Goal: Task Accomplishment & Management: Use online tool/utility

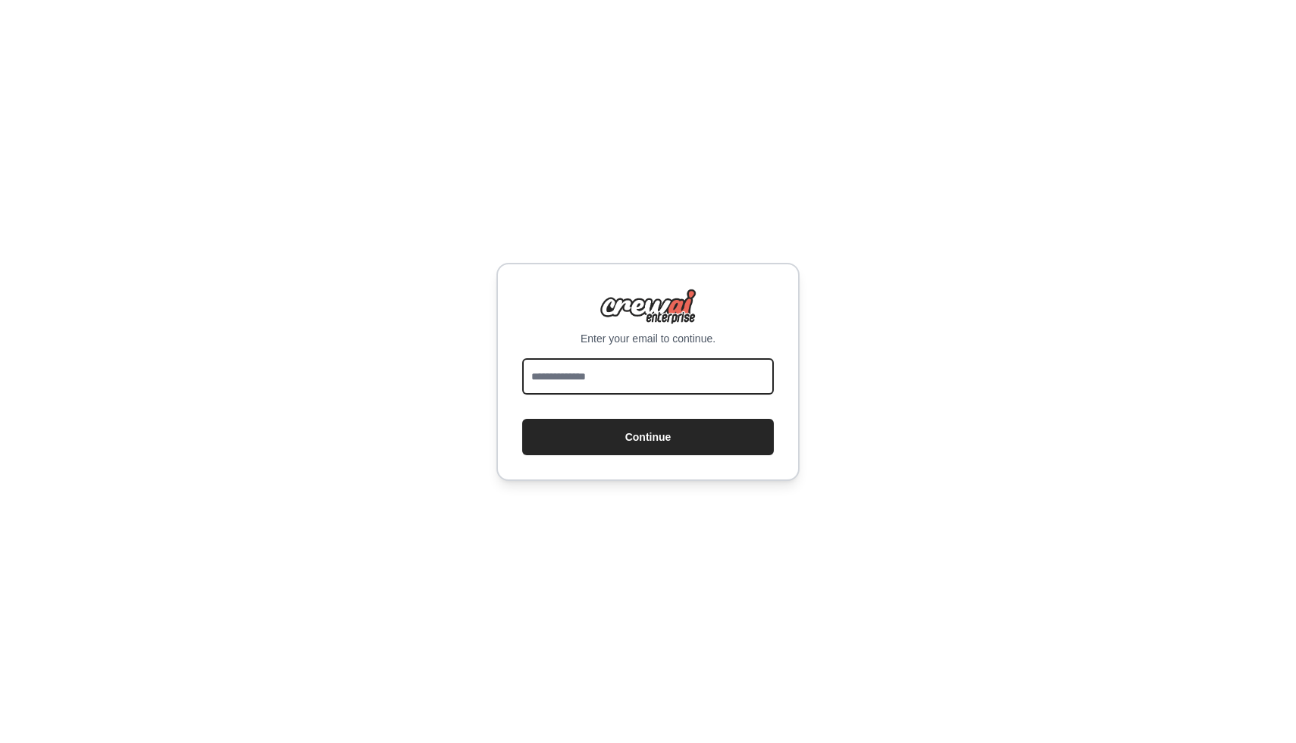
click at [543, 385] on input "email" at bounding box center [648, 376] width 252 height 36
type input "**********"
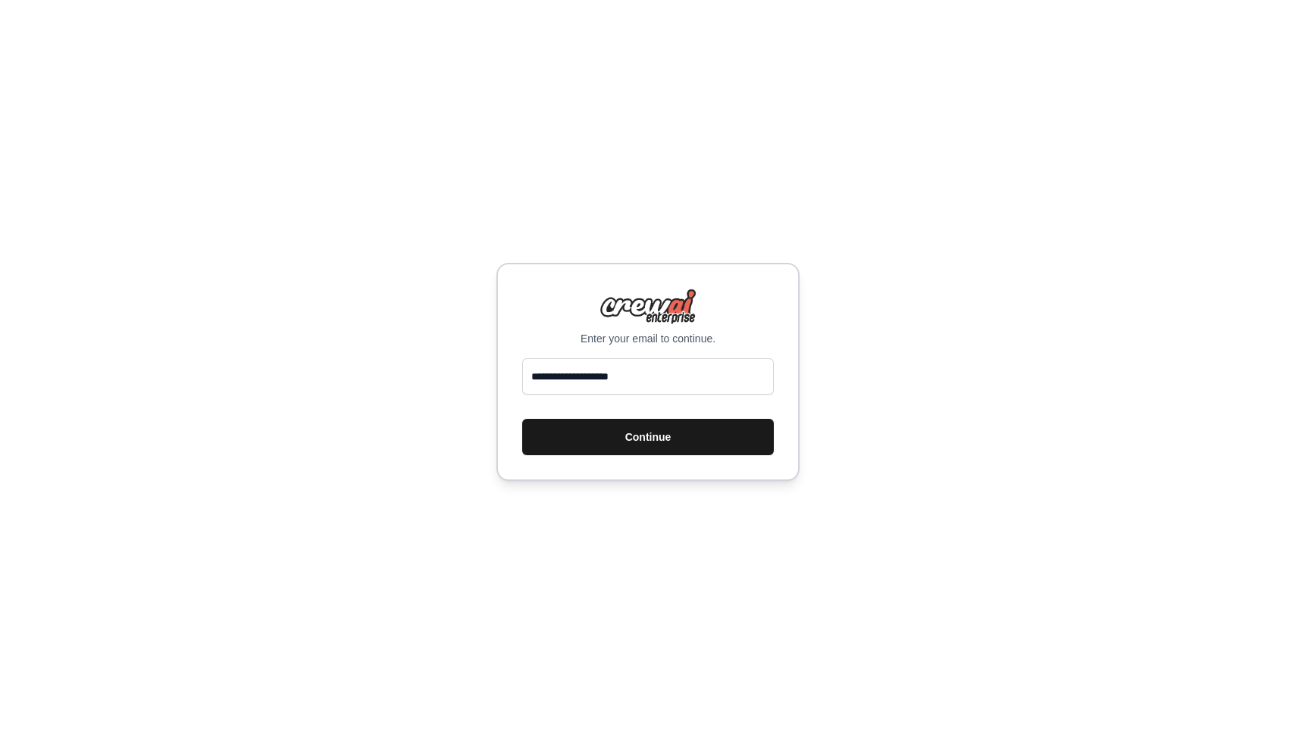
click at [601, 426] on button "Continue" at bounding box center [648, 437] width 252 height 36
click at [597, 440] on button "Continue" at bounding box center [648, 437] width 252 height 36
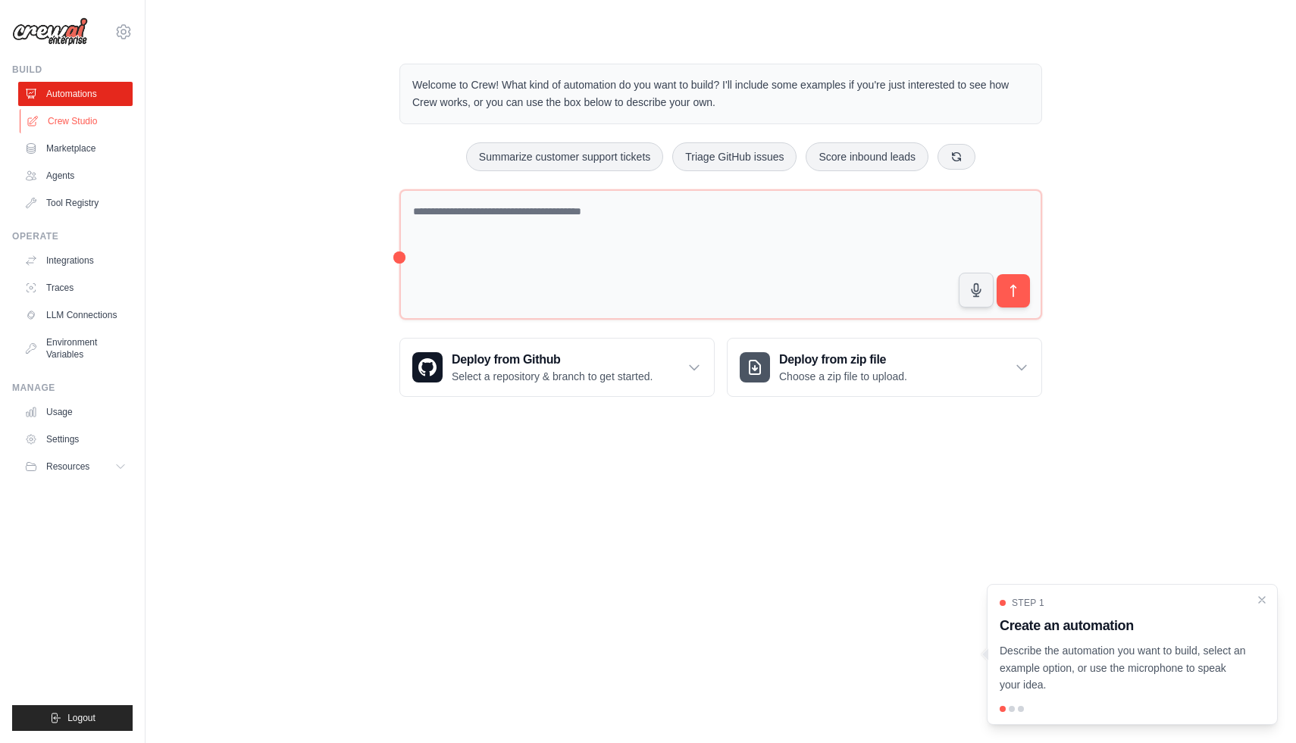
click at [89, 120] on link "Crew Studio" at bounding box center [77, 121] width 114 height 24
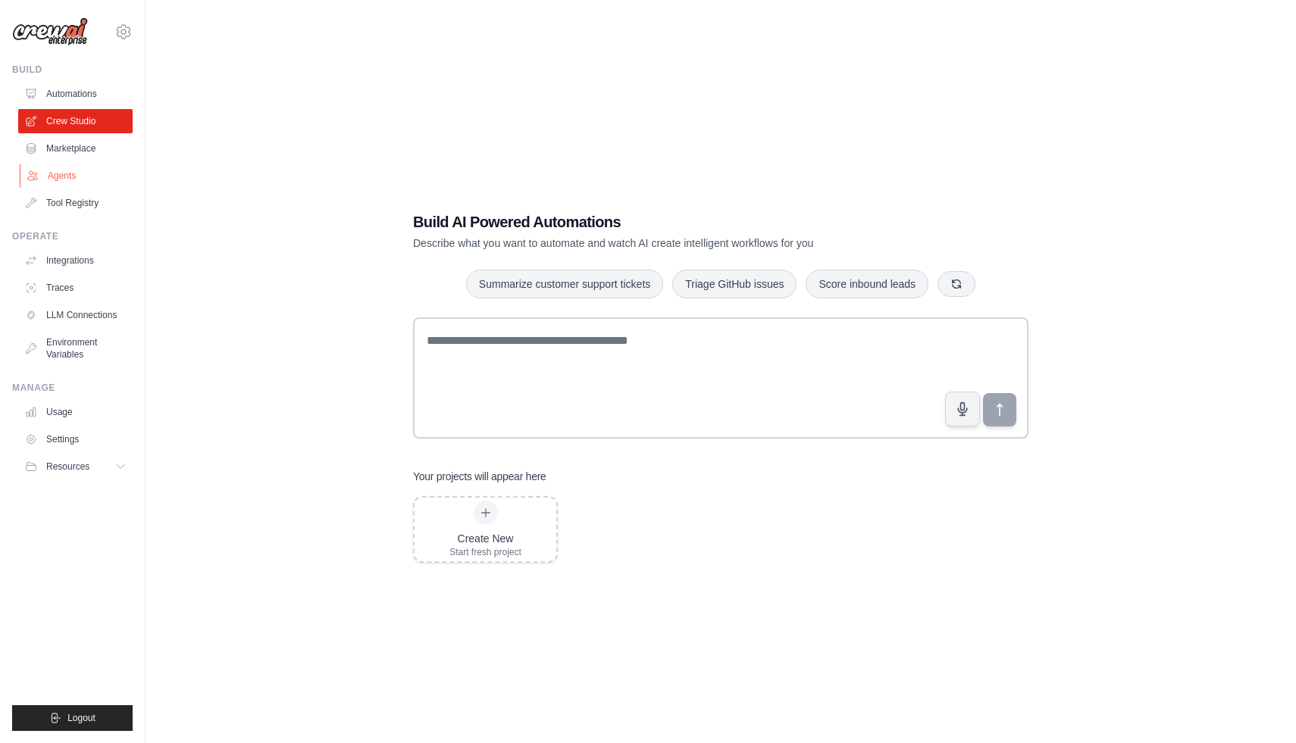
click at [62, 180] on link "Agents" at bounding box center [77, 176] width 114 height 24
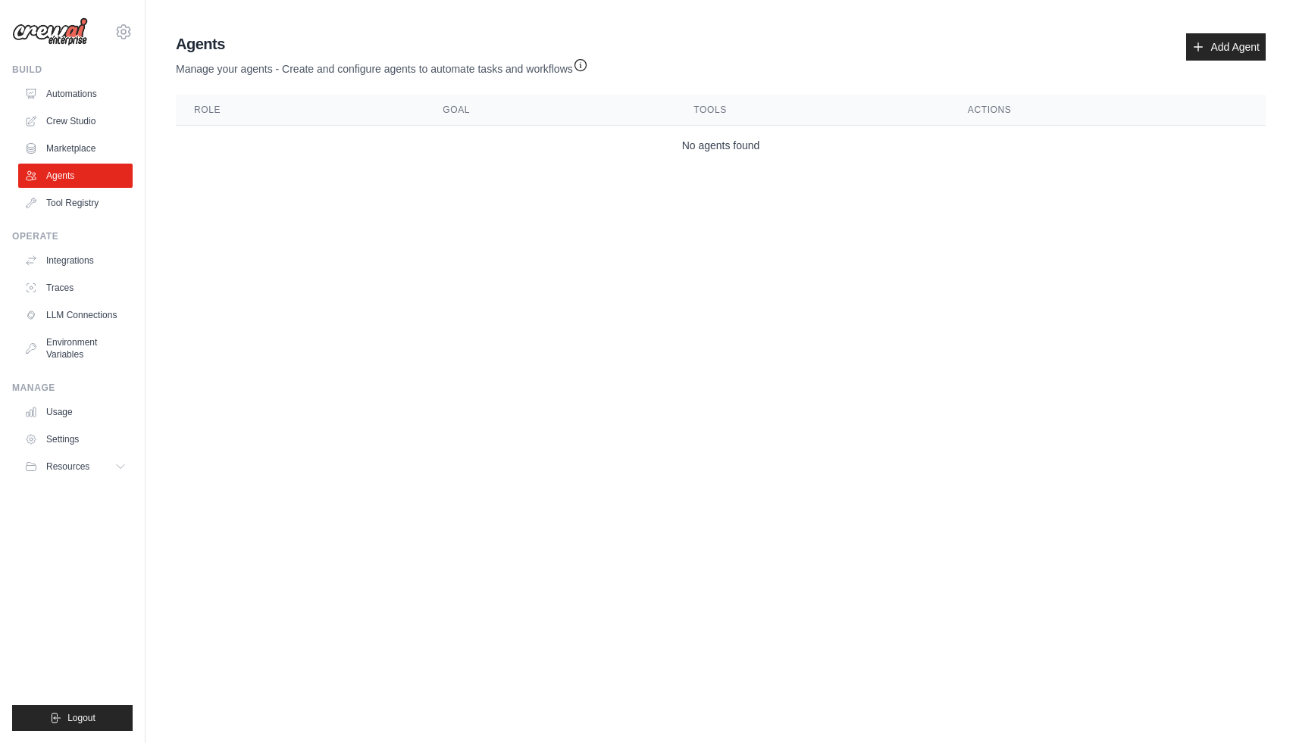
click at [723, 162] on td "No agents found" at bounding box center [721, 146] width 1090 height 40
click at [61, 79] on div "Build Automations Crew Studio Marketplace Agents" at bounding box center [72, 140] width 120 height 152
click at [64, 95] on link "Automations" at bounding box center [77, 94] width 114 height 24
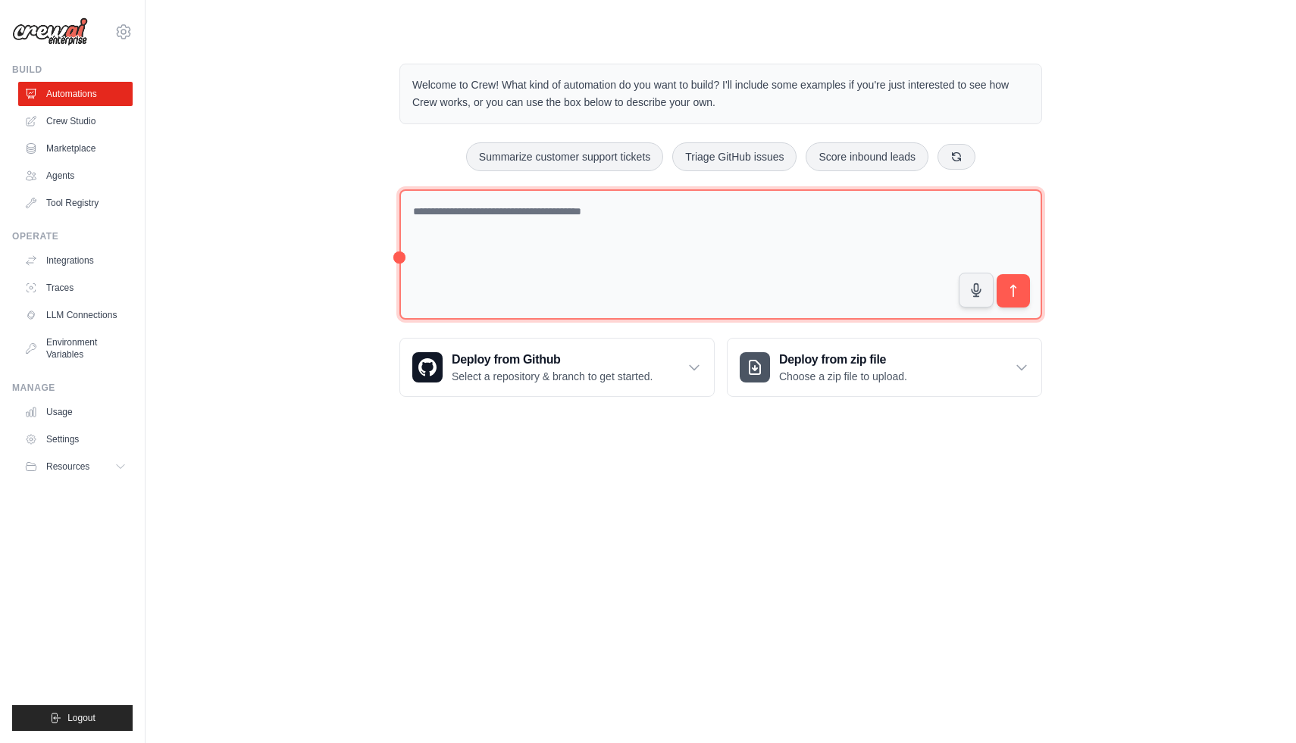
click at [418, 208] on textarea at bounding box center [720, 254] width 643 height 131
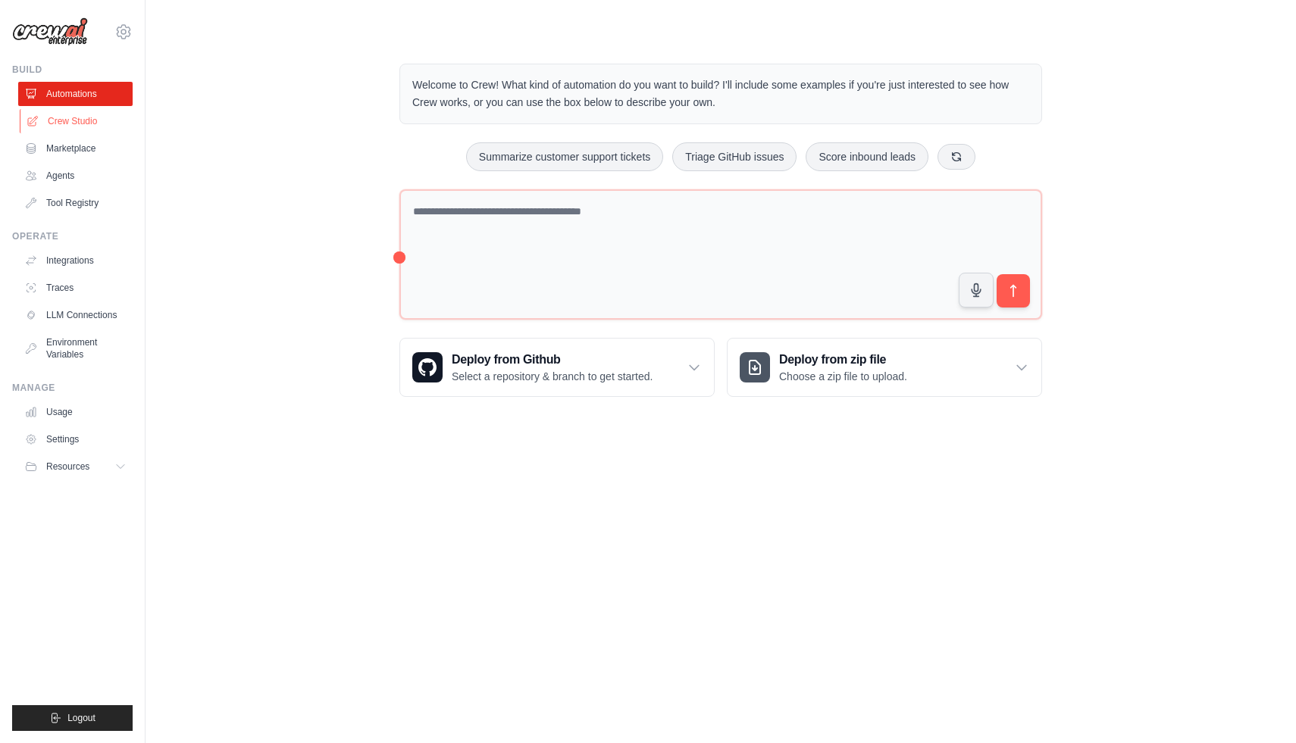
click at [83, 120] on link "Crew Studio" at bounding box center [77, 121] width 114 height 24
click at [48, 111] on link "Crew Studio" at bounding box center [77, 121] width 114 height 24
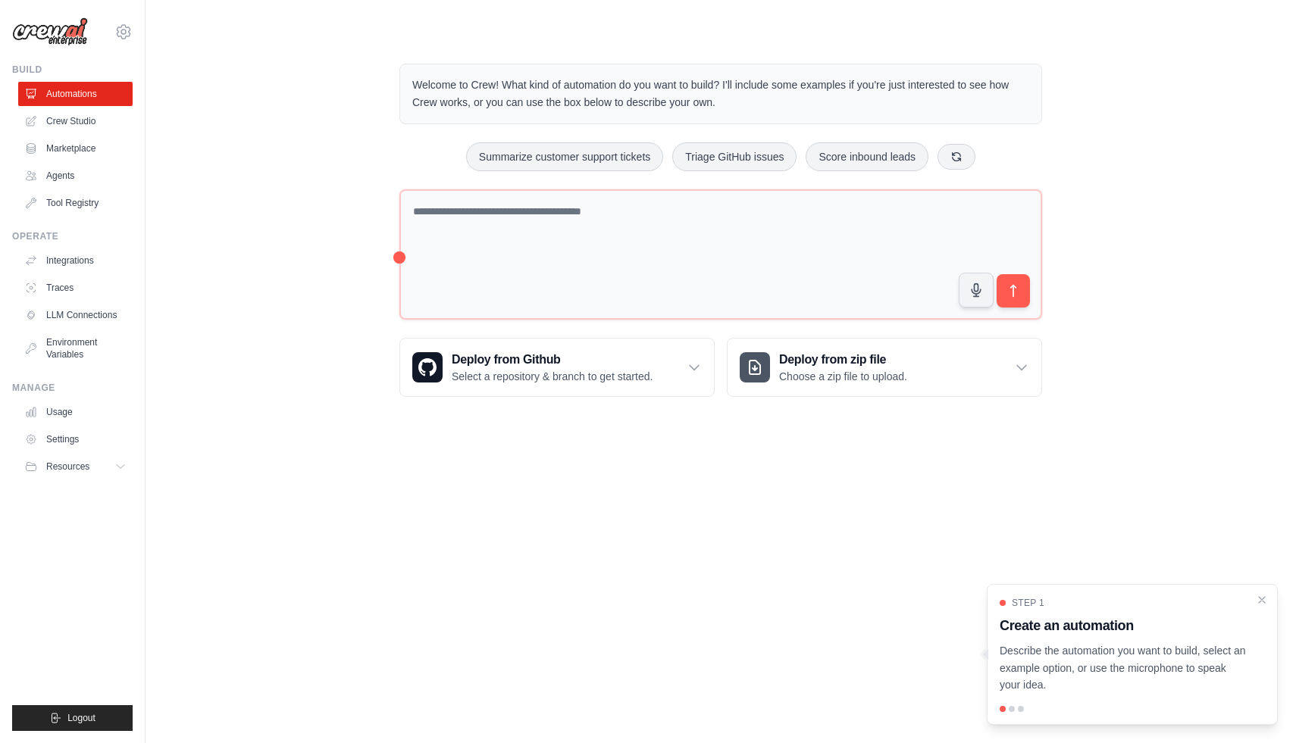
click at [1012, 708] on div at bounding box center [1012, 709] width 6 height 6
click at [1027, 712] on div at bounding box center [1131, 709] width 265 height 6
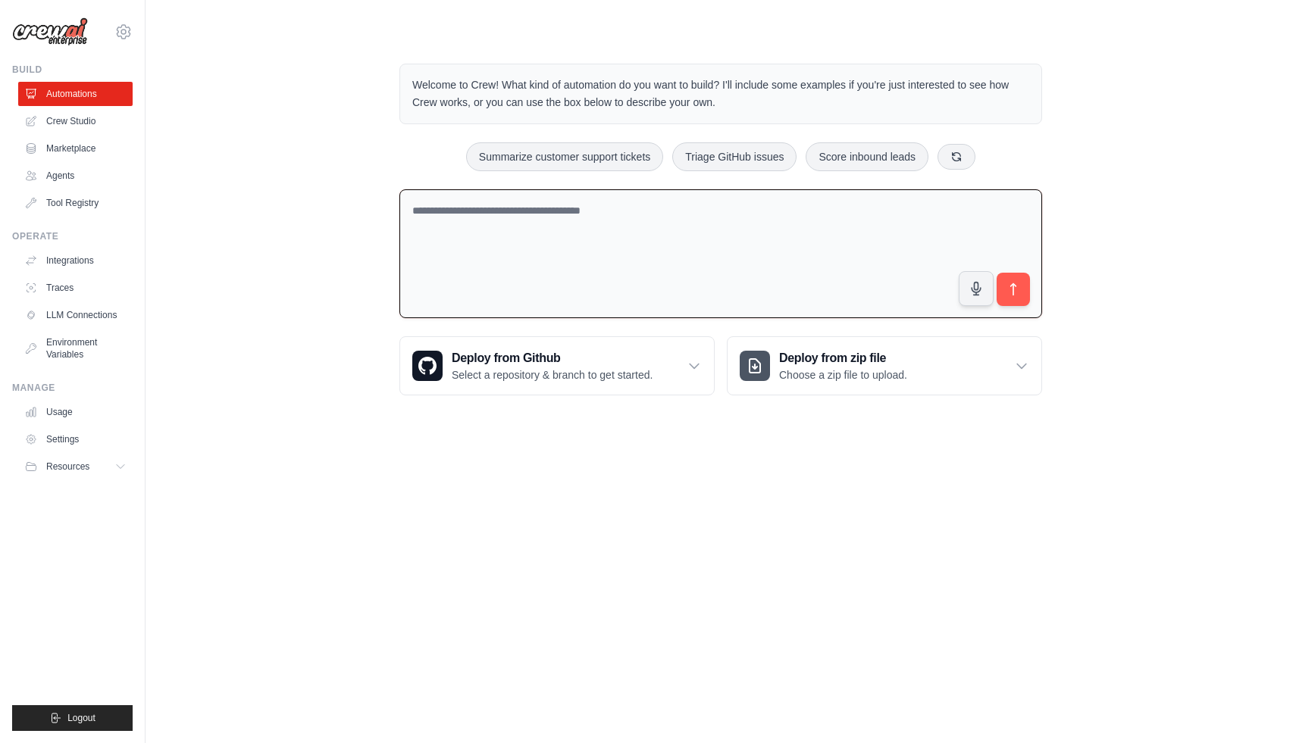
click at [620, 255] on textarea at bounding box center [720, 254] width 643 height 130
paste textarea "**********"
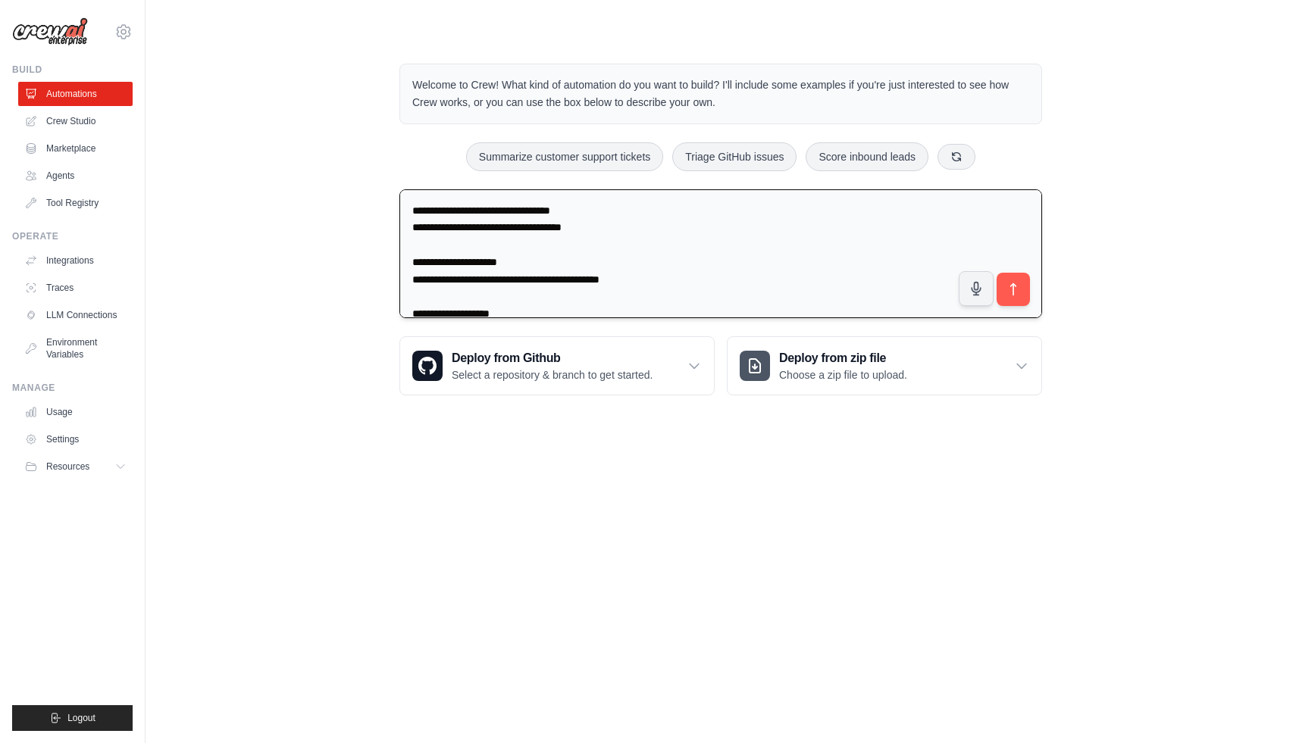
scroll to position [519, 0]
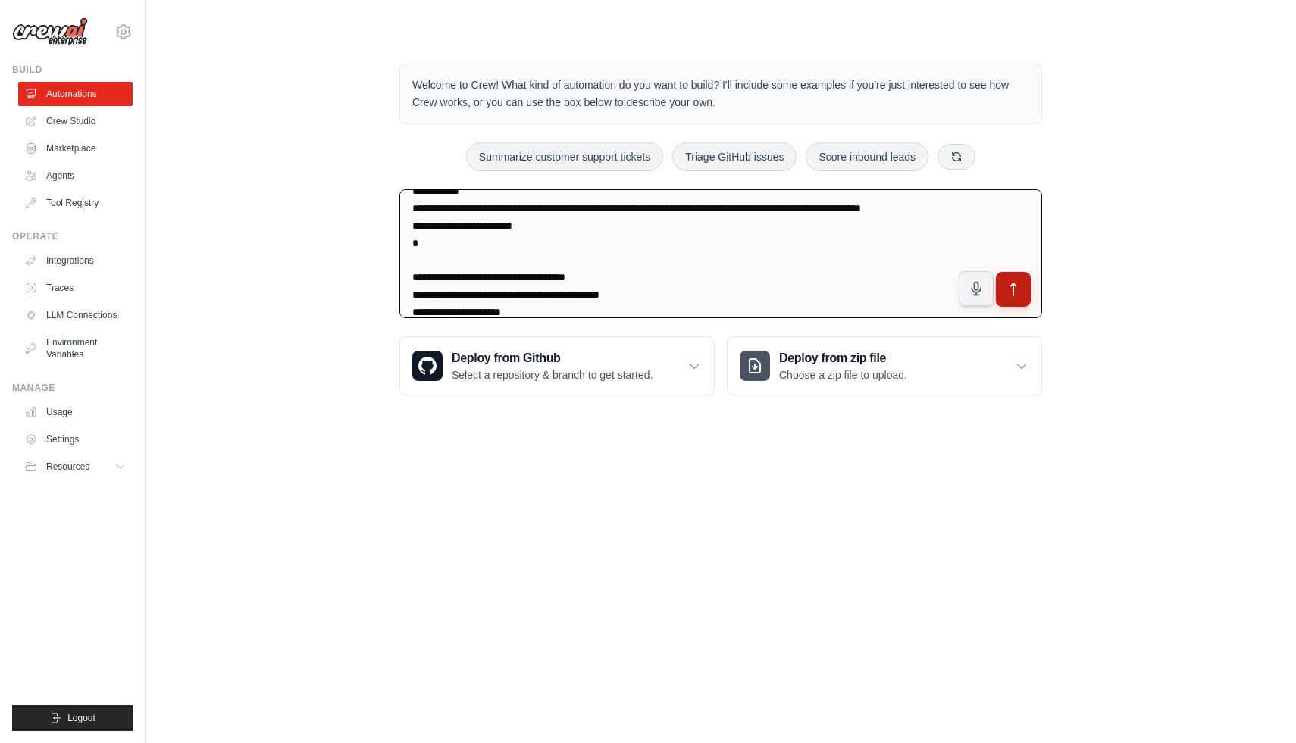
type textarea "**********"
click at [1009, 291] on icon "submit" at bounding box center [1014, 290] width 16 height 16
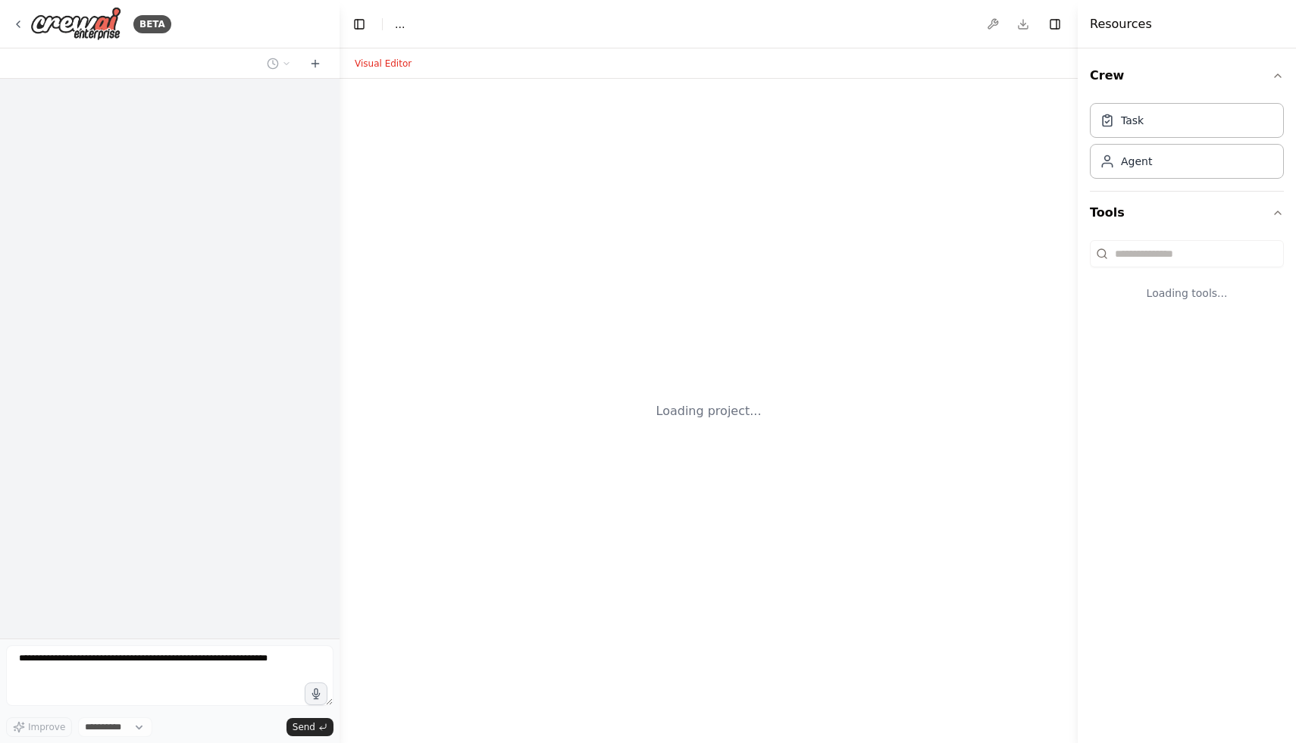
select select "****"
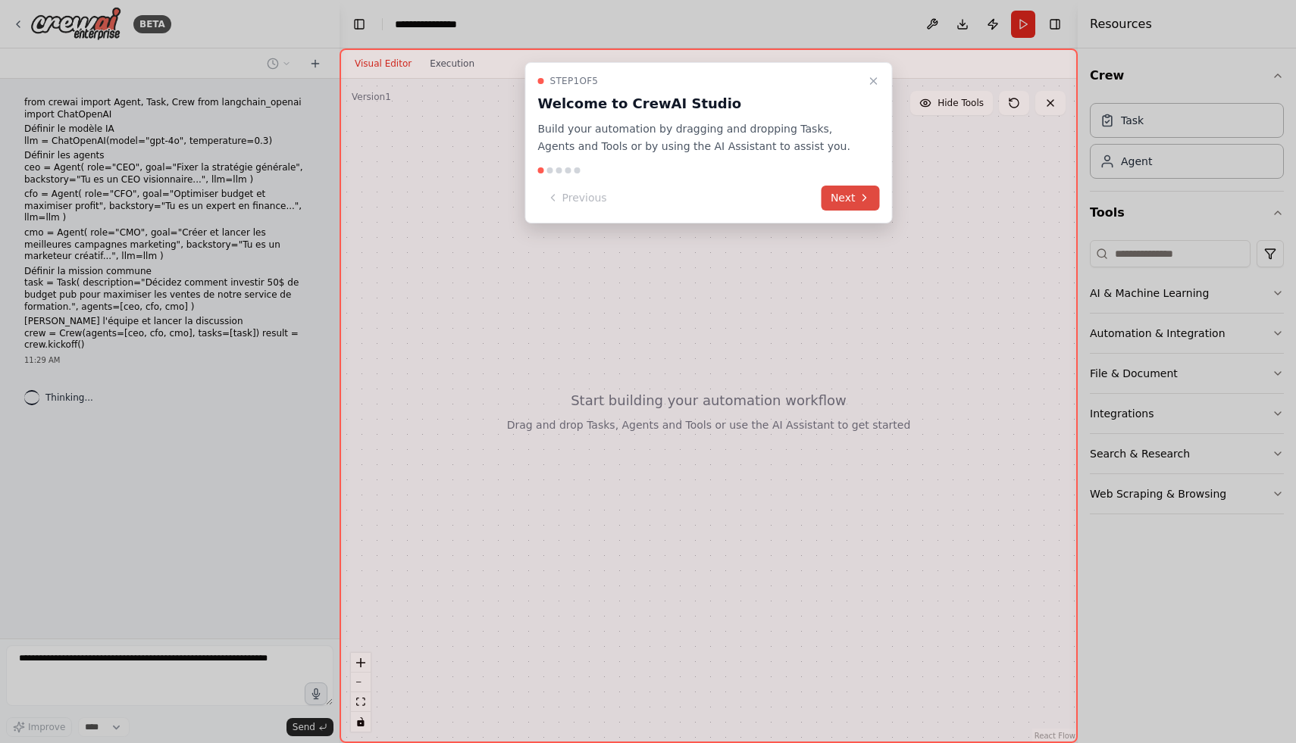
click at [837, 198] on button "Next" at bounding box center [850, 198] width 58 height 25
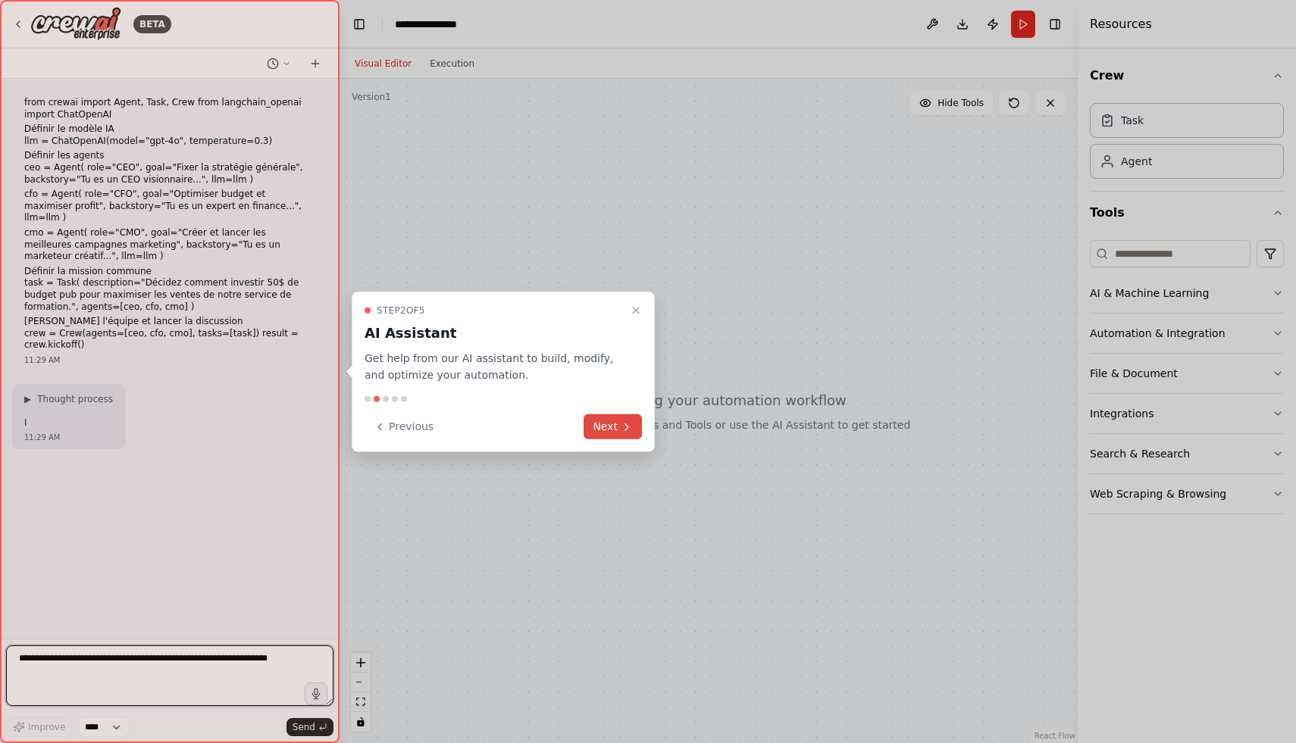
click at [611, 423] on button "Next" at bounding box center [612, 426] width 58 height 25
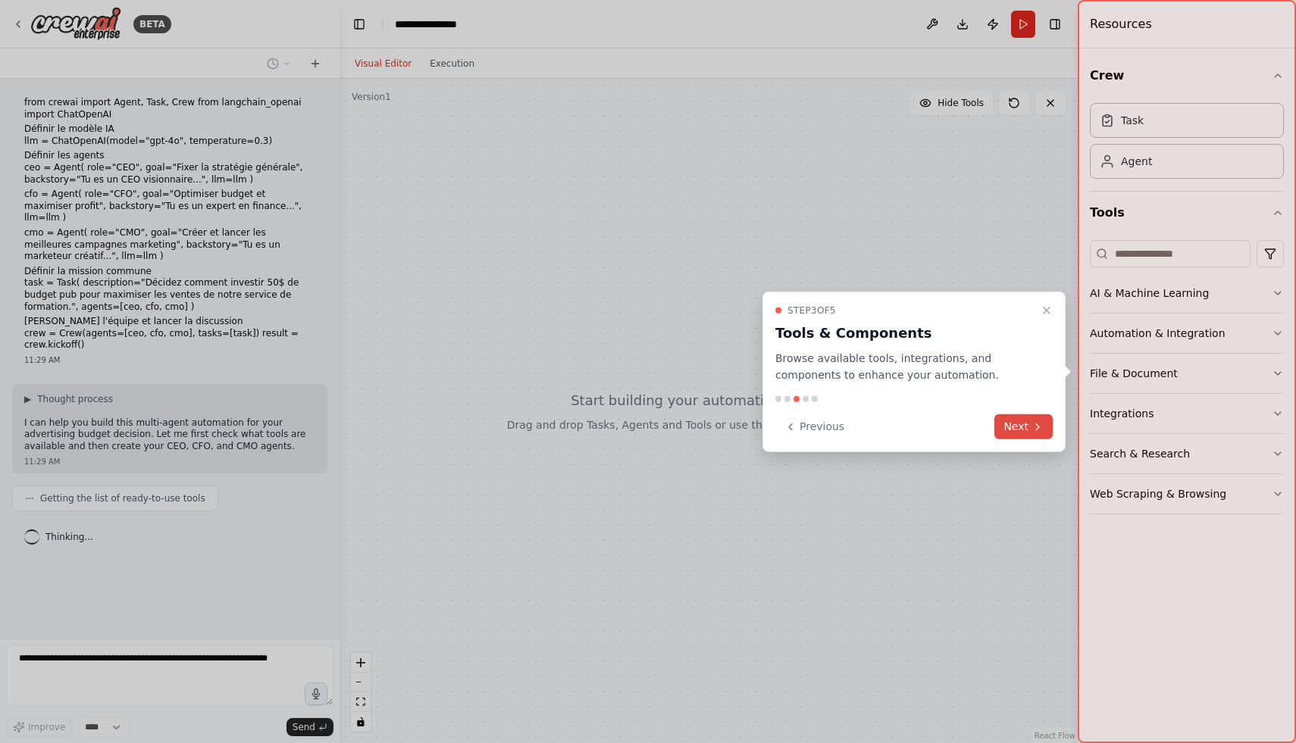
click at [1031, 422] on button "Next" at bounding box center [1023, 426] width 58 height 25
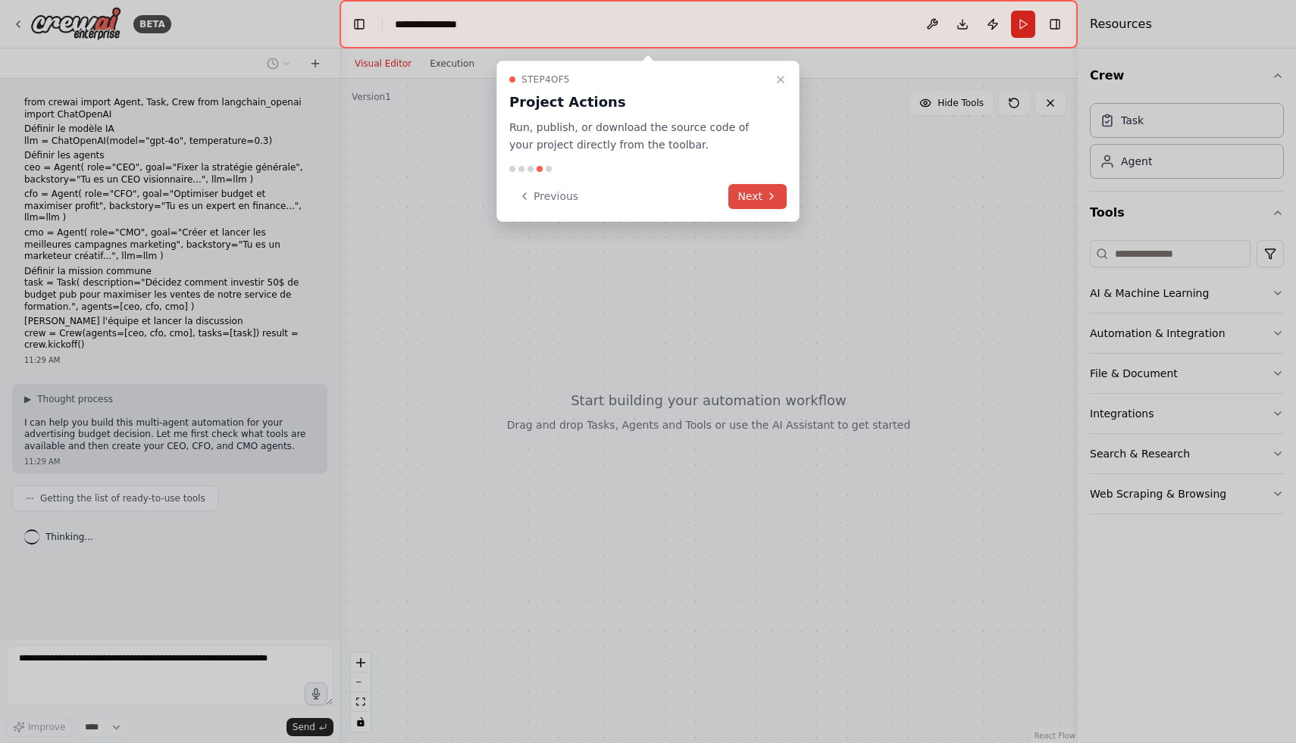
click at [748, 192] on button "Next" at bounding box center [757, 196] width 58 height 25
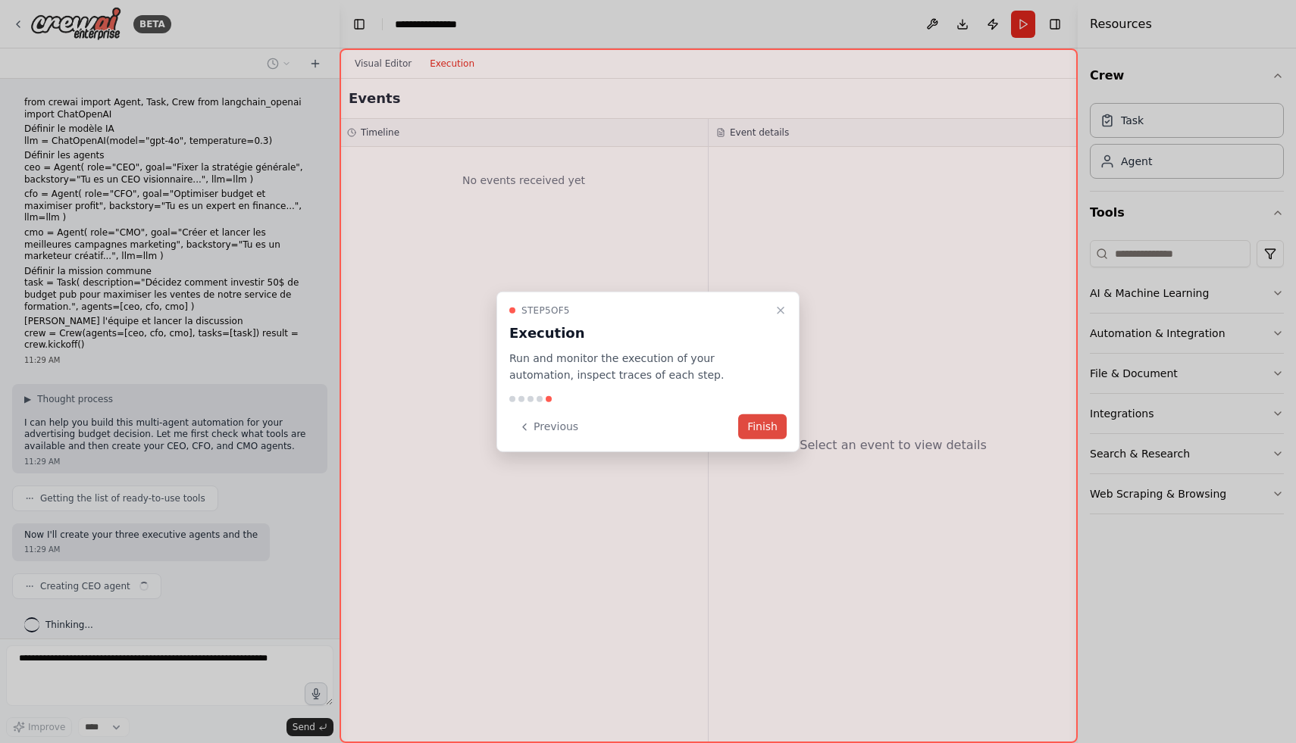
click at [754, 430] on button "Finish" at bounding box center [762, 426] width 48 height 25
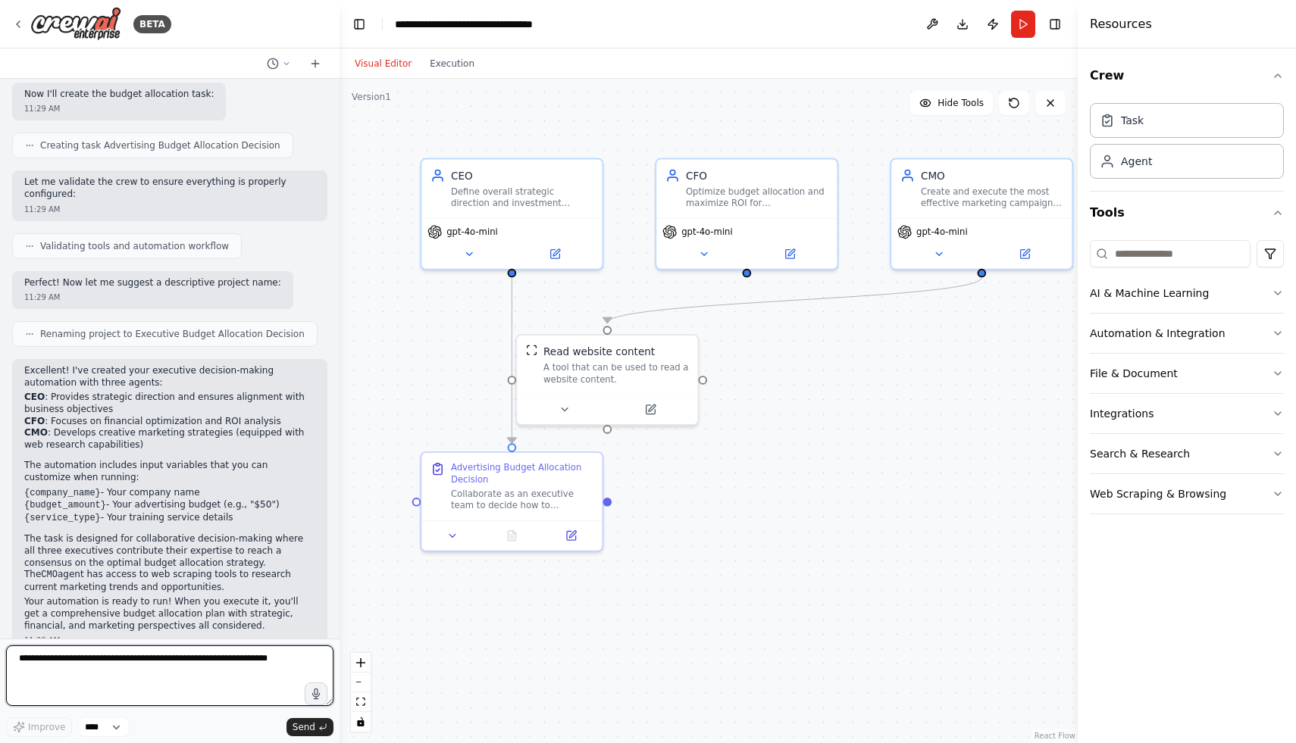
scroll to position [640, 0]
